Goal: Check status: Check status

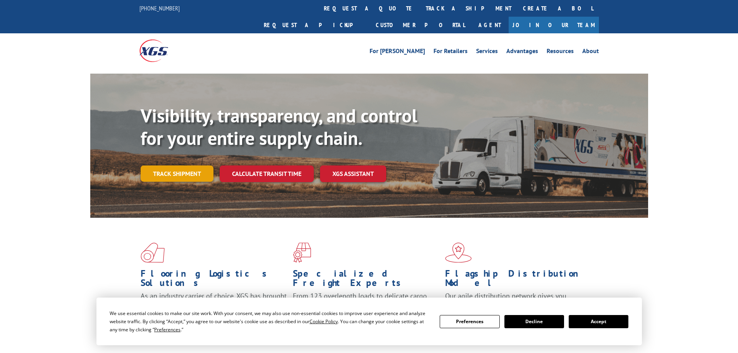
click at [187, 165] on link "Track shipment" at bounding box center [177, 173] width 73 height 16
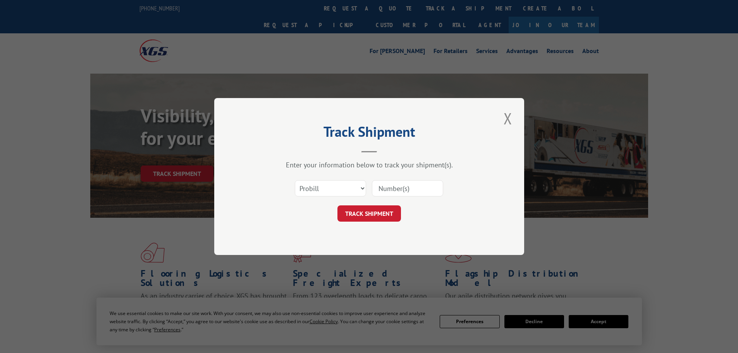
click at [403, 187] on input at bounding box center [407, 188] width 71 height 16
paste input "17308548"
type input "17308548"
click at [382, 212] on button "TRACK SHIPMENT" at bounding box center [369, 213] width 64 height 16
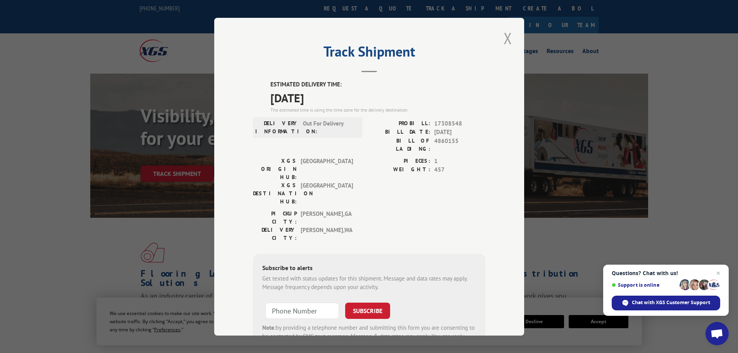
click at [503, 39] on button "Close modal" at bounding box center [507, 38] width 13 height 21
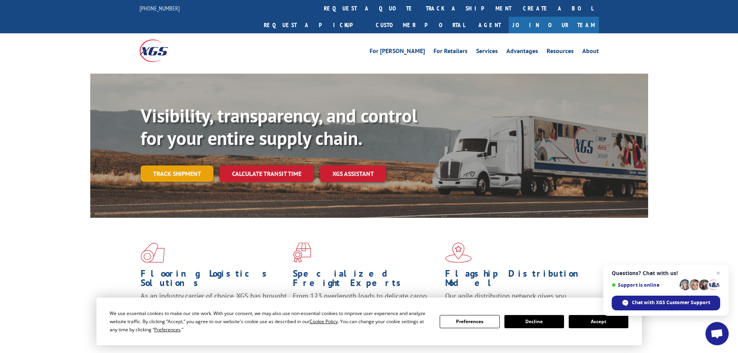
click at [189, 165] on link "Track shipment" at bounding box center [177, 173] width 73 height 16
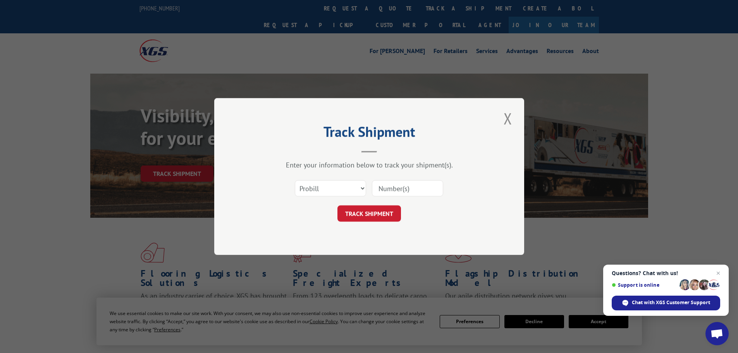
click at [392, 188] on input at bounding box center [407, 188] width 71 height 16
paste input "17308548"
type input "17308548"
click at [368, 215] on button "TRACK SHIPMENT" at bounding box center [369, 213] width 64 height 16
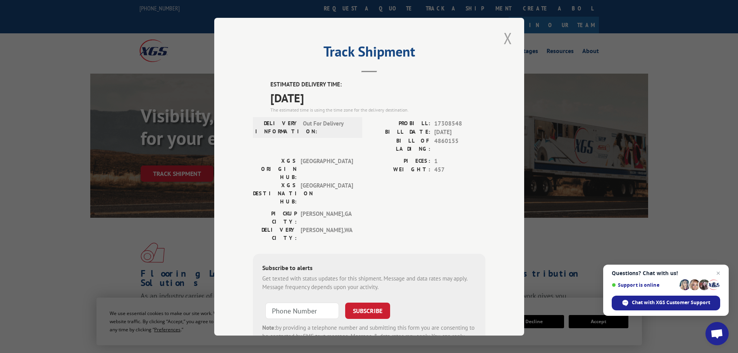
click at [504, 36] on button "Close modal" at bounding box center [507, 38] width 13 height 21
